Goal: Information Seeking & Learning: Learn about a topic

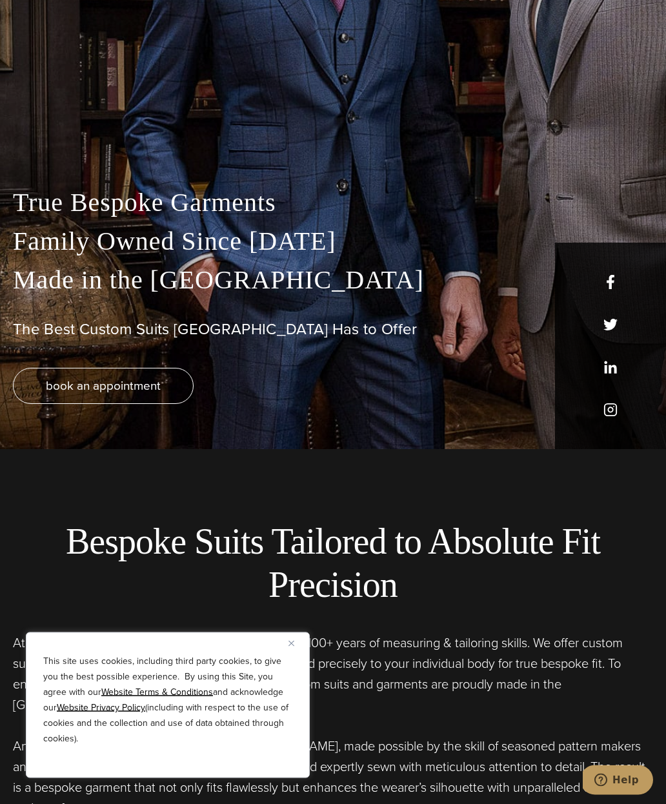
scroll to position [355, 0]
click at [290, 651] on button "Close" at bounding box center [295, 642] width 15 height 15
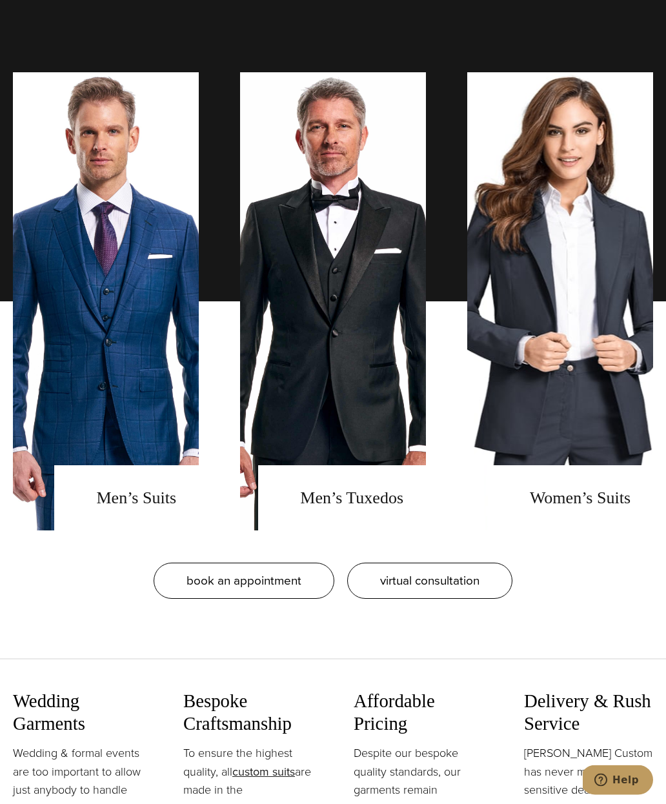
scroll to position [1254, 0]
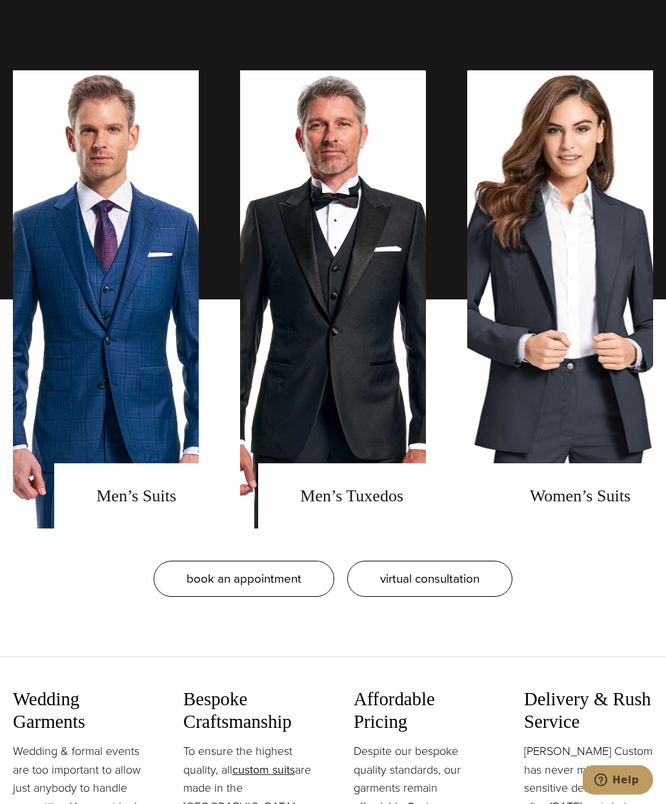
click at [78, 413] on link "men's suits" at bounding box center [106, 300] width 186 height 458
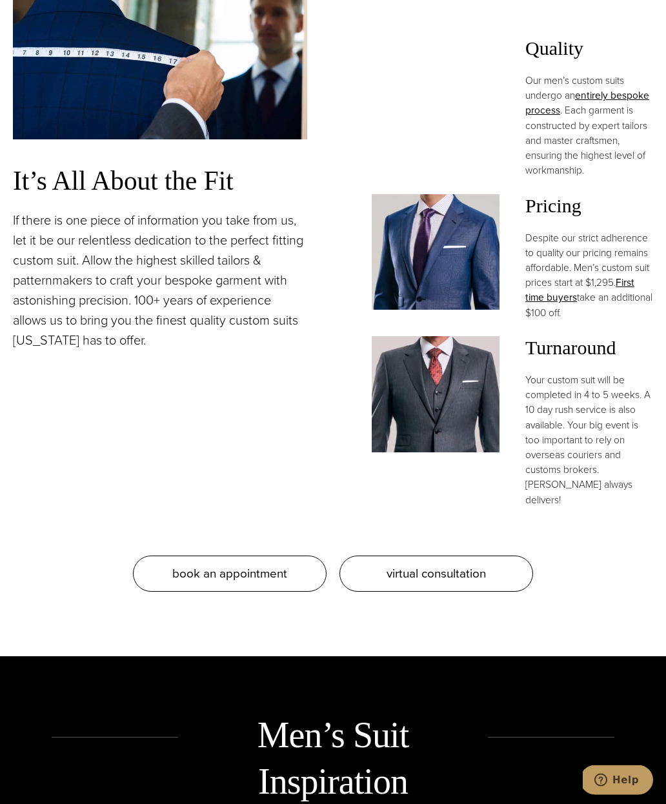
scroll to position [1287, 0]
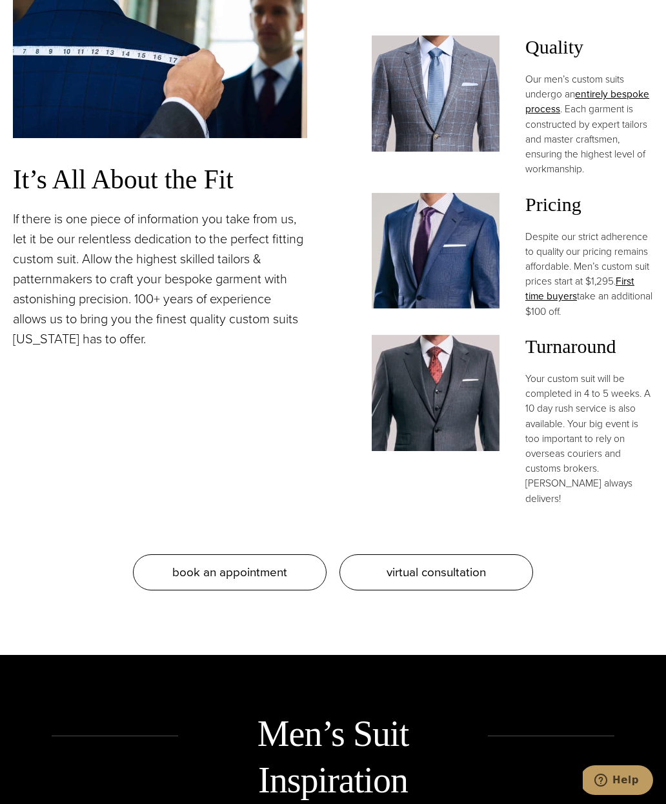
click at [472, 581] on span "virtual consultation" at bounding box center [435, 571] width 99 height 19
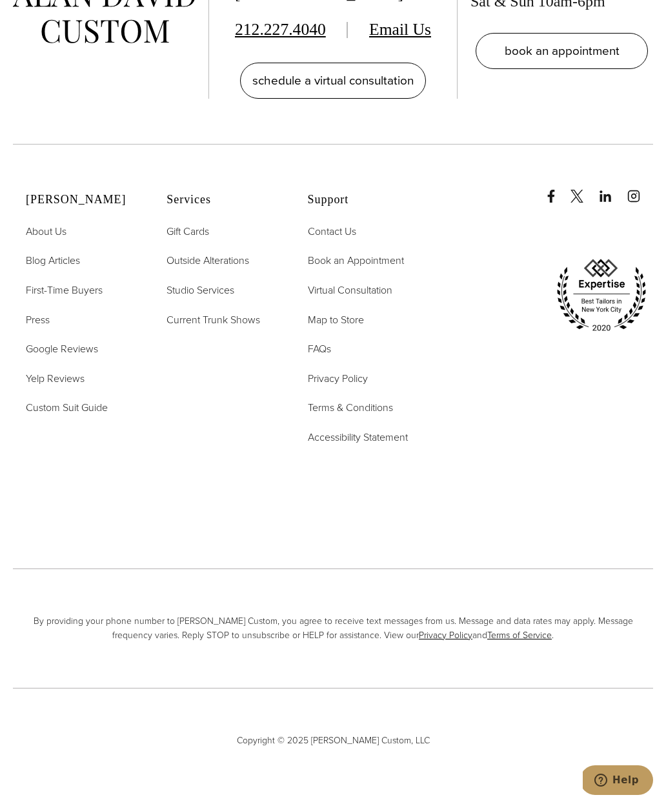
scroll to position [4077, 0]
click at [53, 298] on span "First-Time Buyers" at bounding box center [64, 290] width 77 height 15
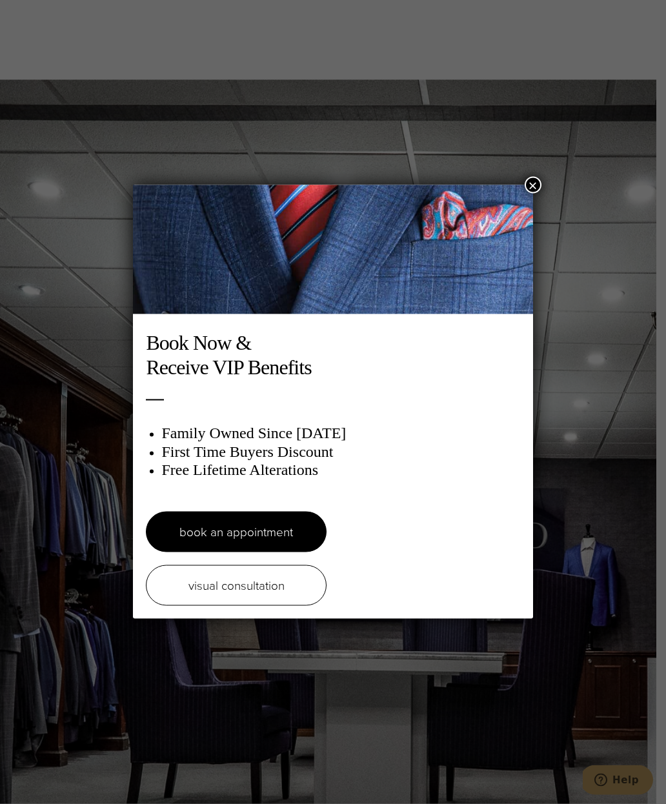
scroll to position [2742, 0]
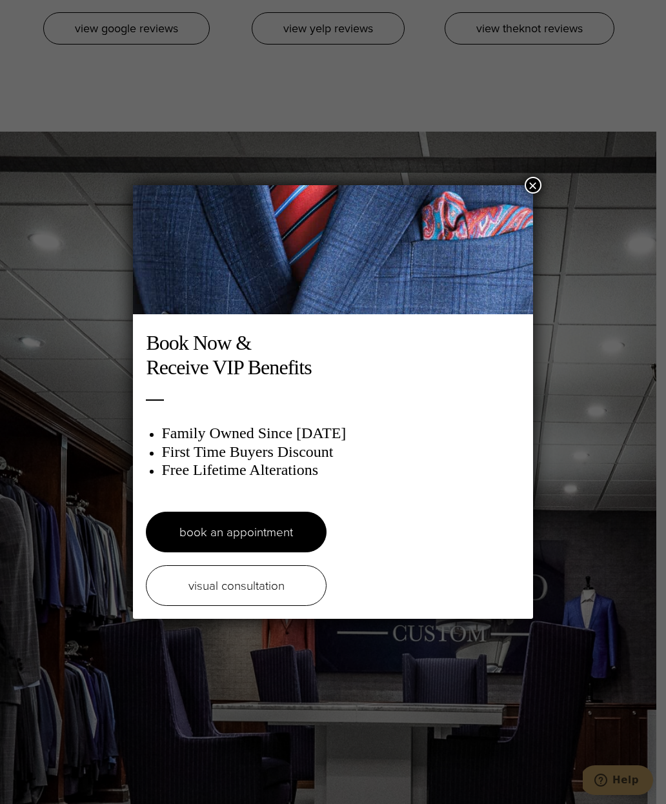
click at [536, 184] on button "×" at bounding box center [532, 185] width 17 height 17
